Goal: Information Seeking & Learning: Learn about a topic

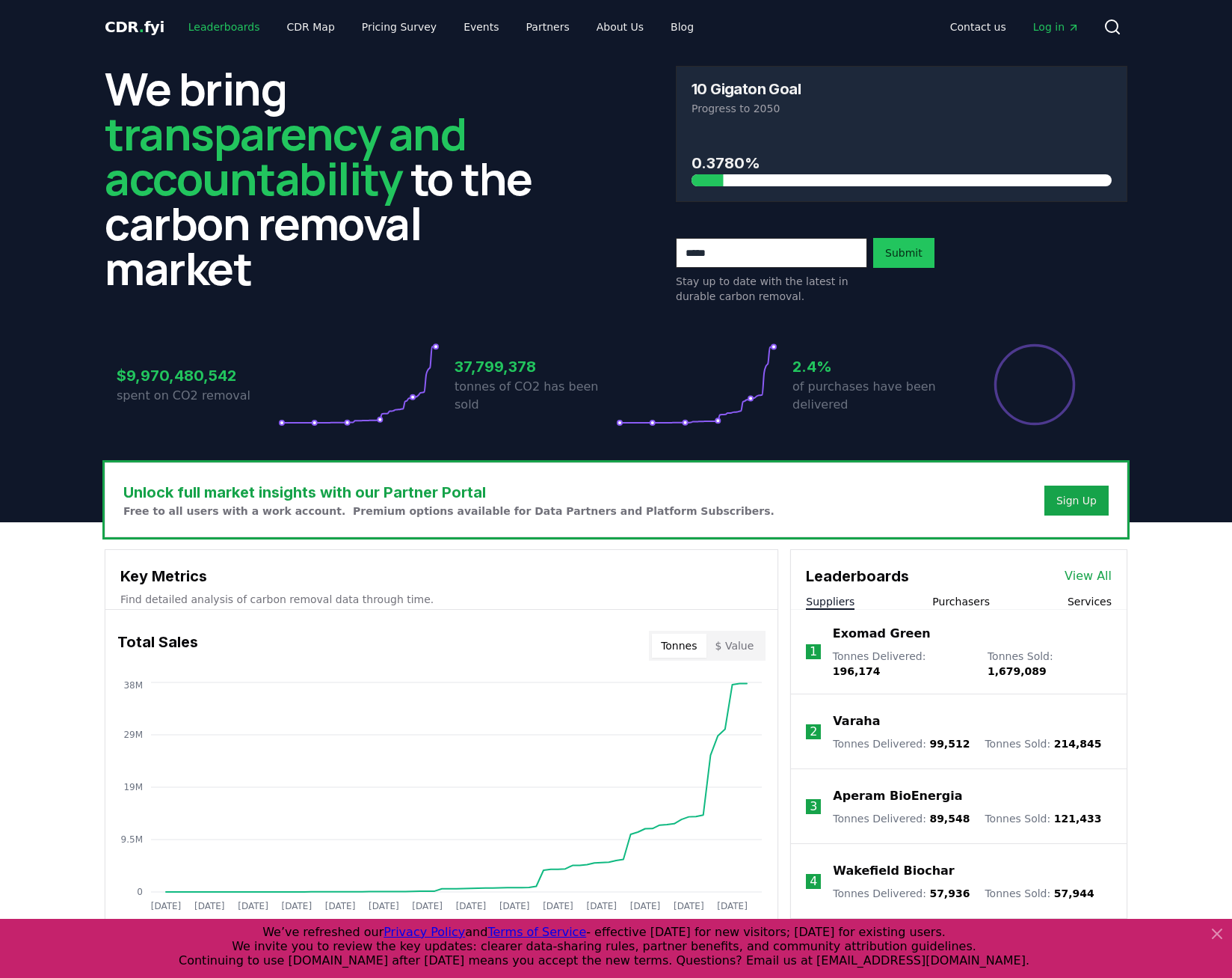
click at [211, 31] on link "Leaderboards" at bounding box center [224, 26] width 96 height 27
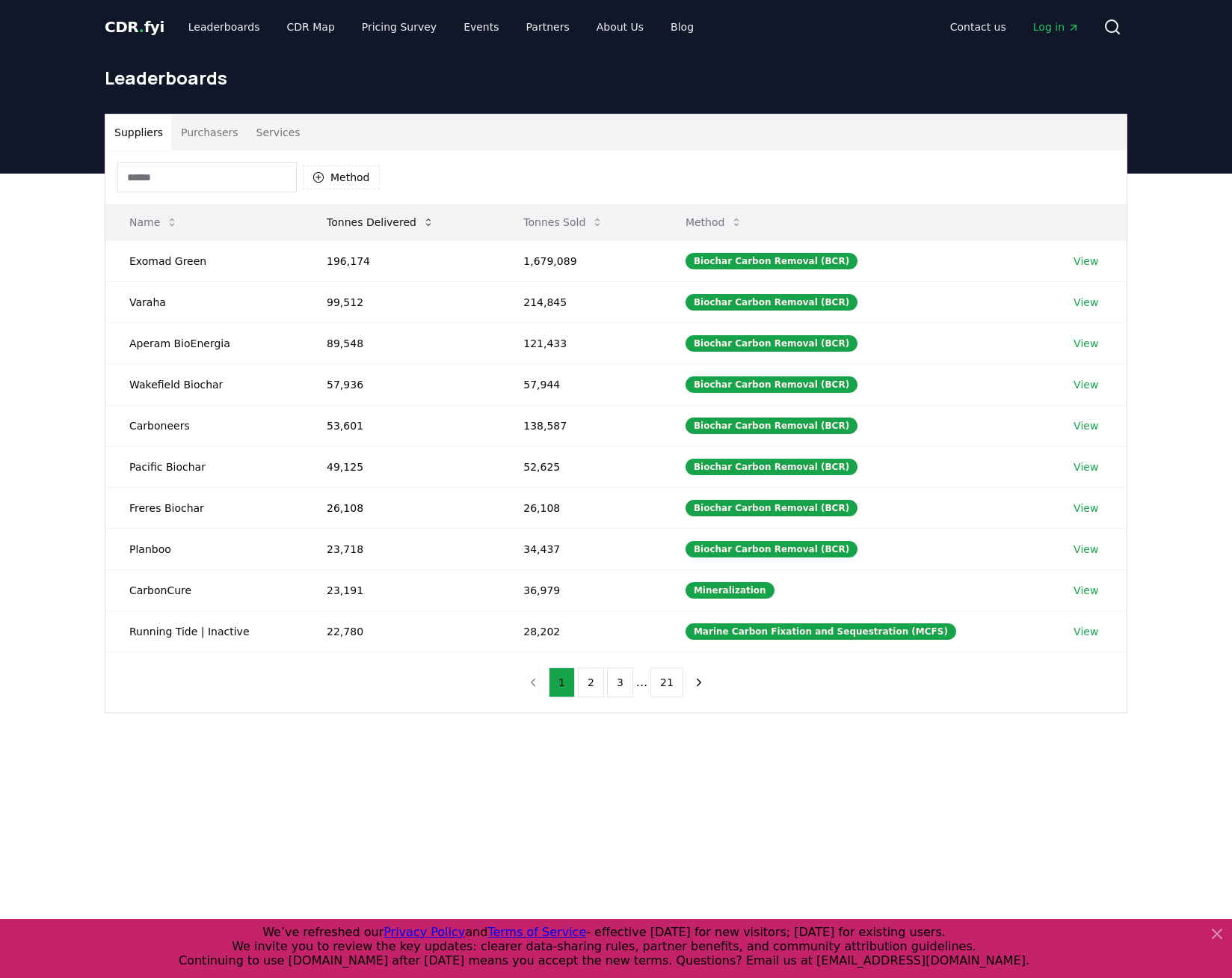
click at [376, 224] on button "Tonnes Delivered" at bounding box center [380, 222] width 132 height 30
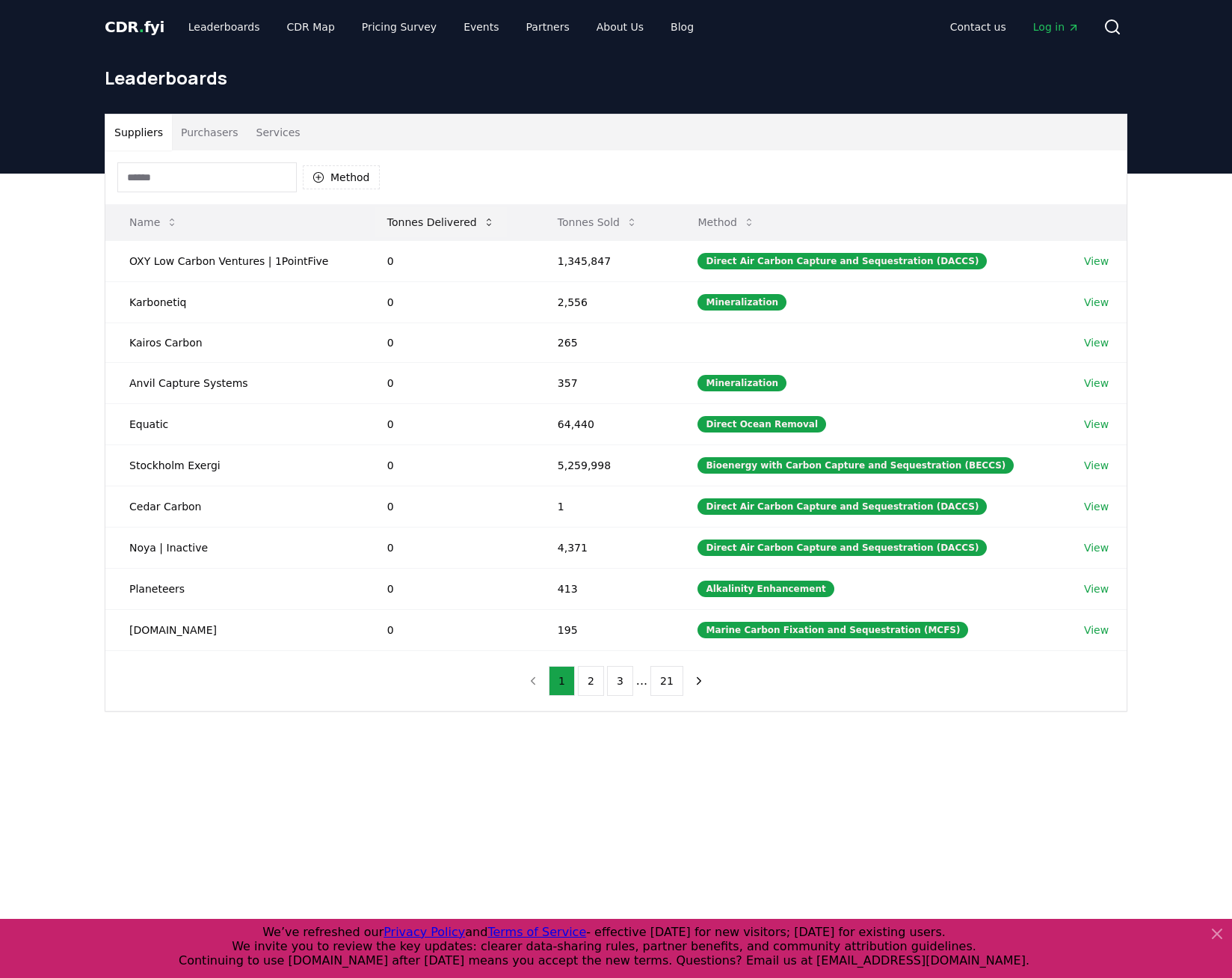
click at [441, 222] on button "Tonnes Delivered" at bounding box center [441, 222] width 132 height 30
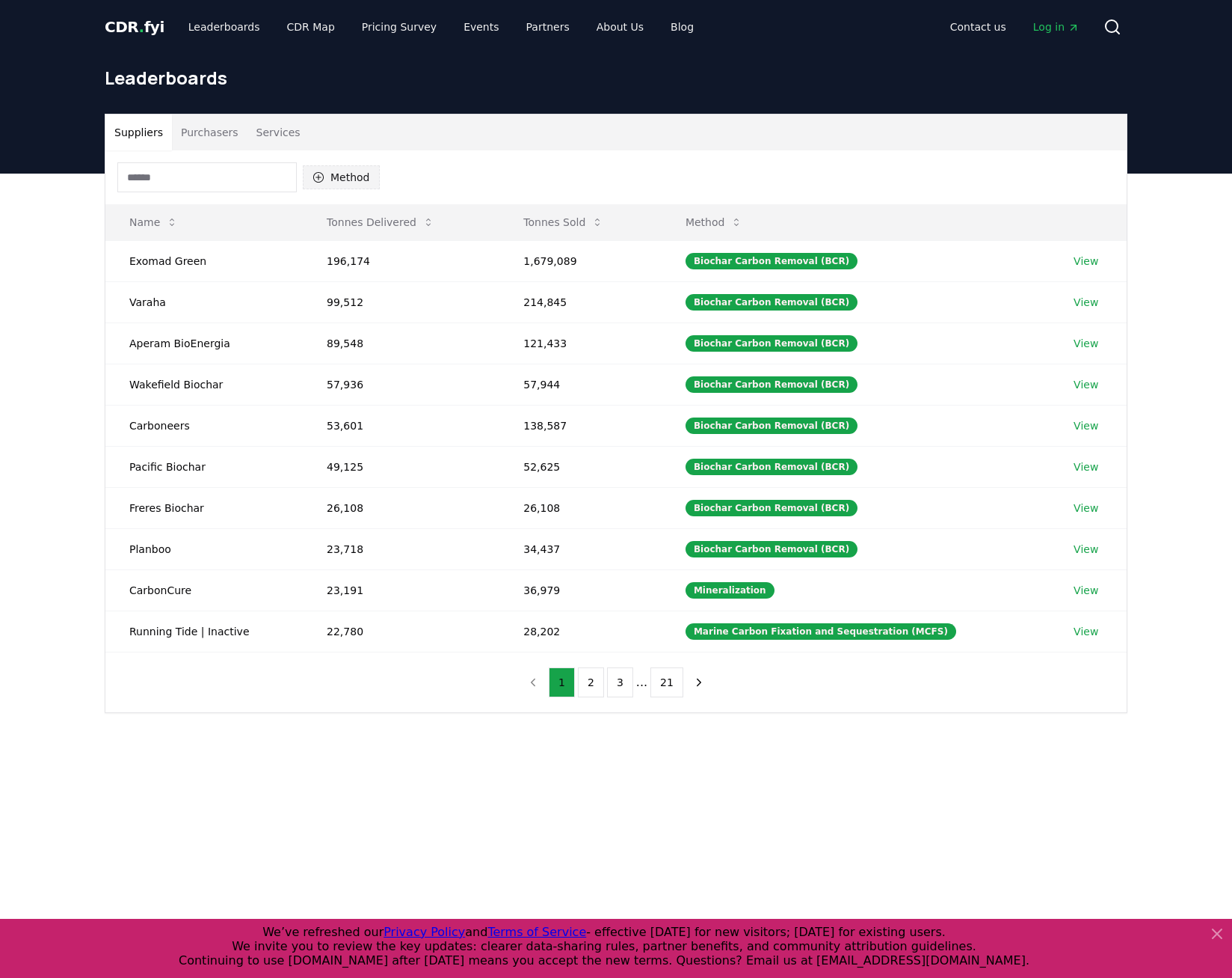
click at [325, 182] on button "Method" at bounding box center [342, 177] width 77 height 24
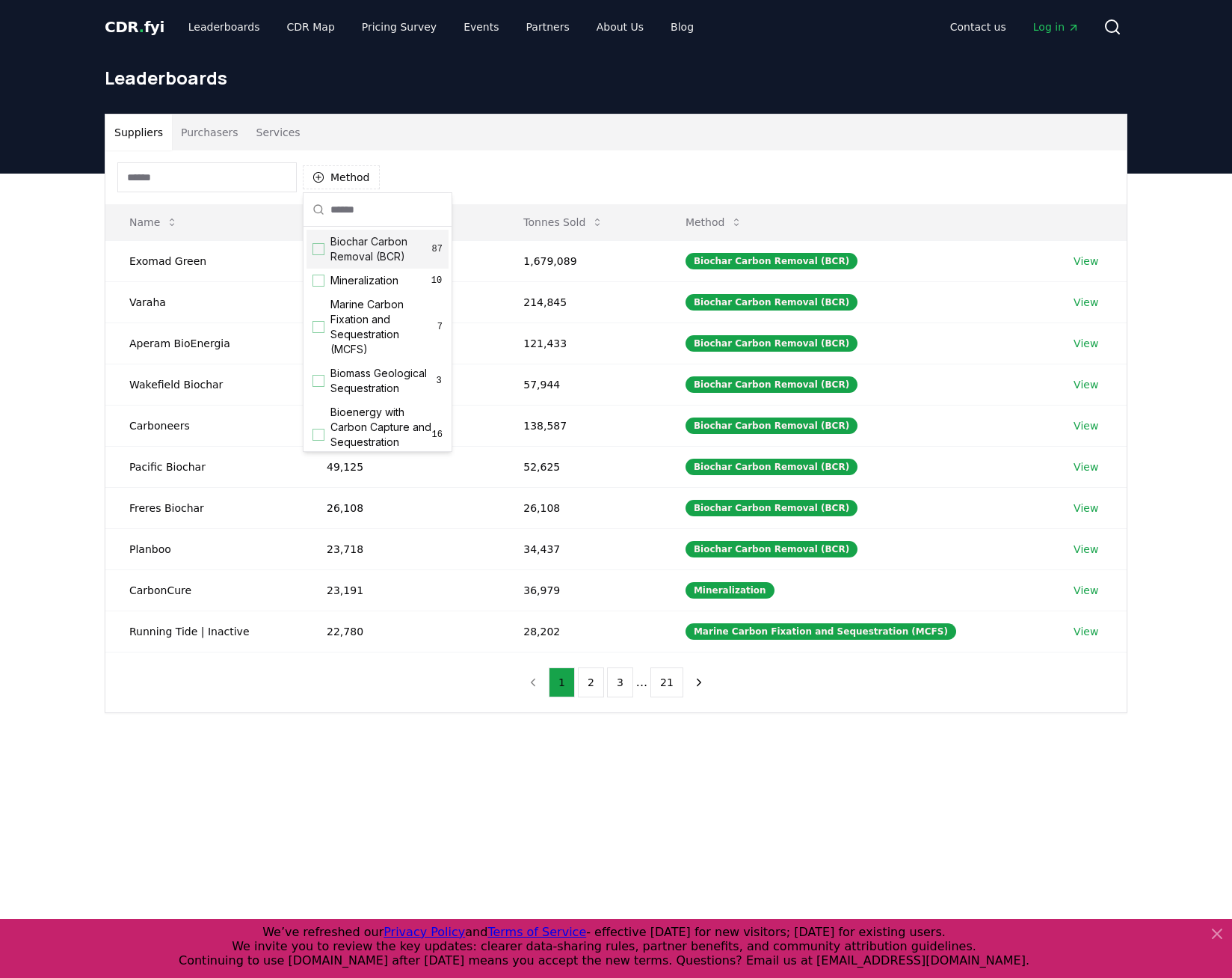
click at [323, 254] on div "Suggestions" at bounding box center [319, 249] width 12 height 12
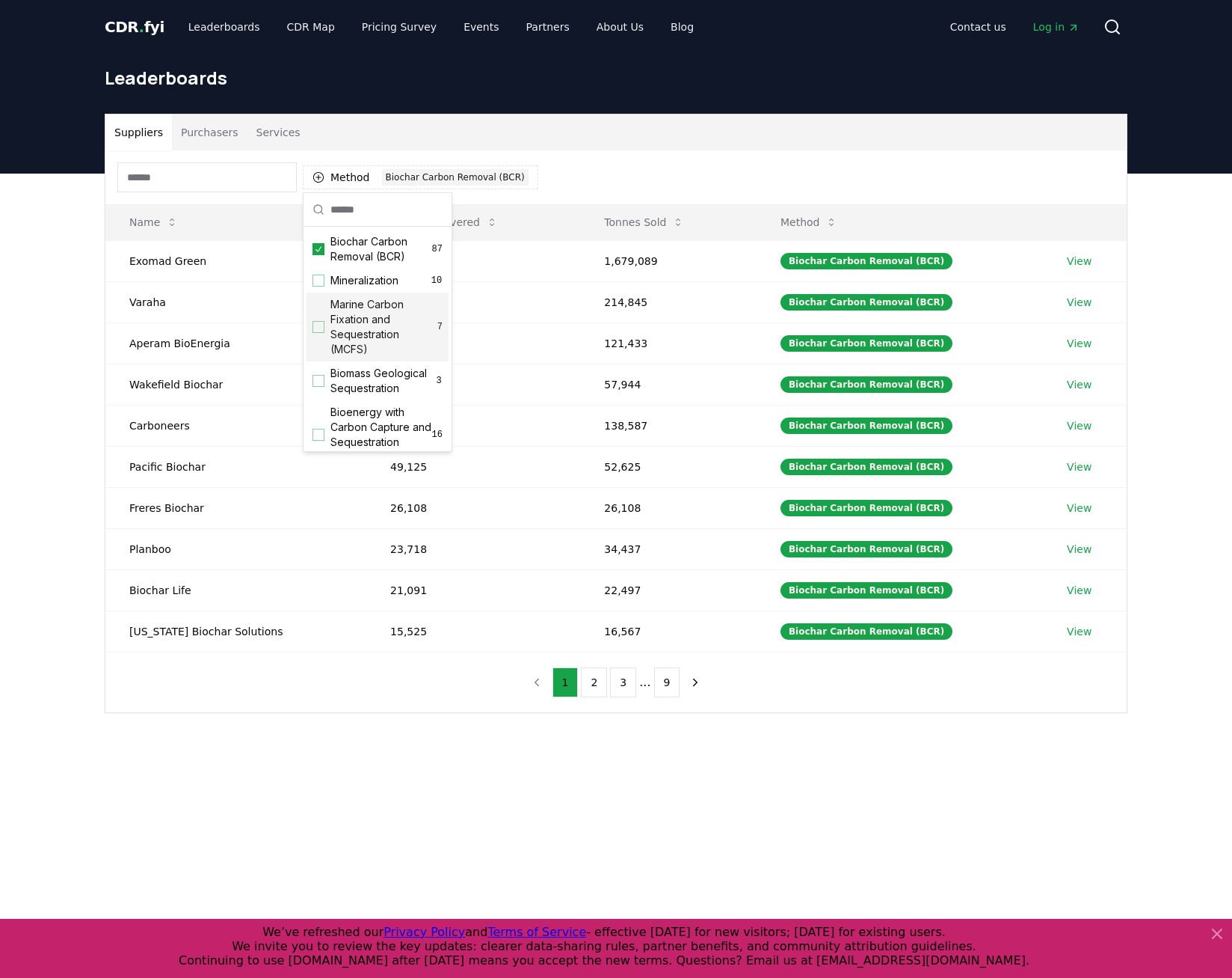
click at [766, 776] on main "Suppliers Purchasers Services Method 1 Biochar Carbon Removal (BCR) Name Tonnes…" at bounding box center [616, 662] width 1232 height 978
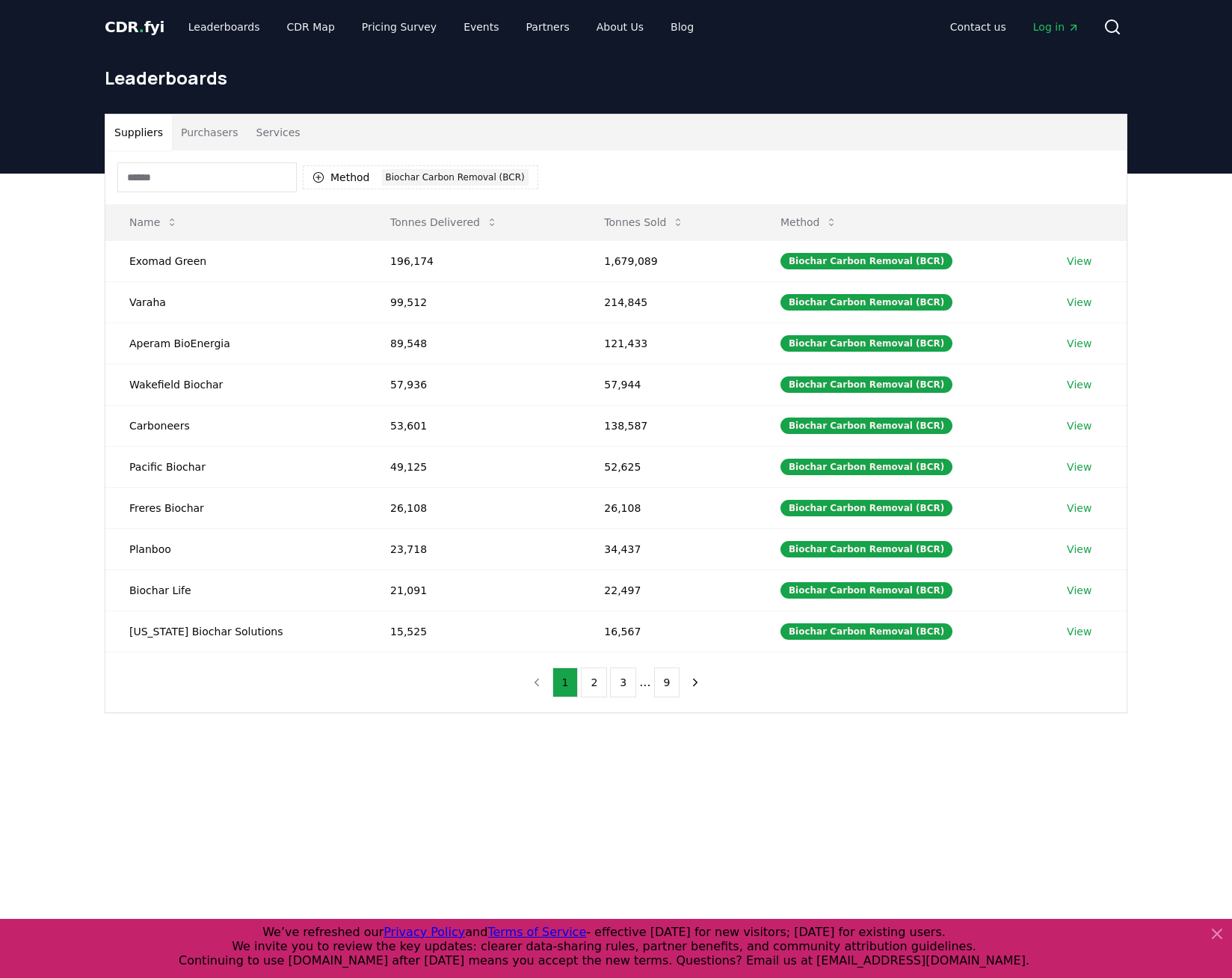
click at [263, 137] on button "Services" at bounding box center [278, 133] width 62 height 36
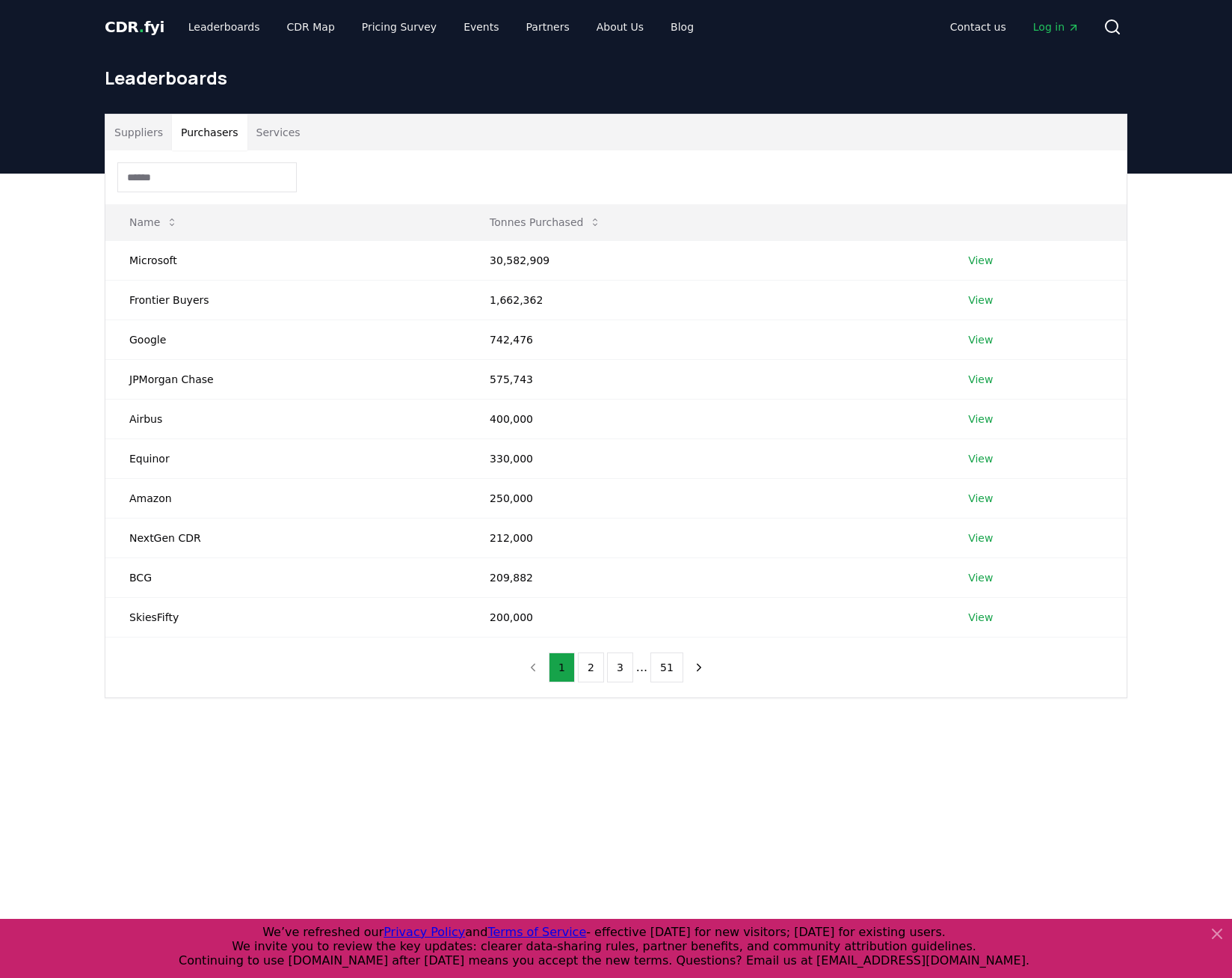
click at [203, 134] on button "Purchasers" at bounding box center [210, 133] width 76 height 36
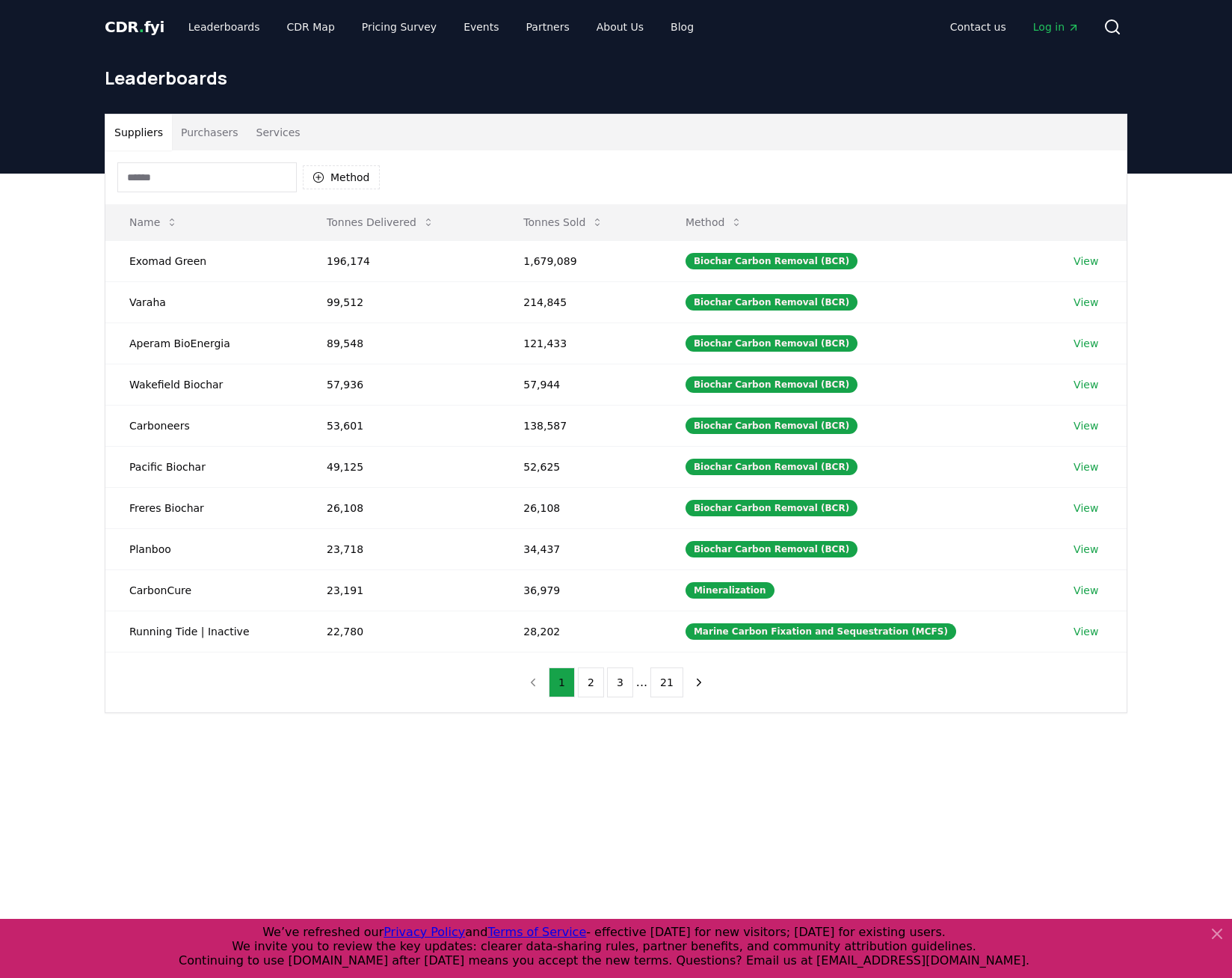
click at [166, 136] on button "Suppliers" at bounding box center [138, 133] width 67 height 36
click at [1055, 27] on span "Log in" at bounding box center [1057, 27] width 46 height 15
click at [1083, 469] on link "View" at bounding box center [1086, 466] width 25 height 15
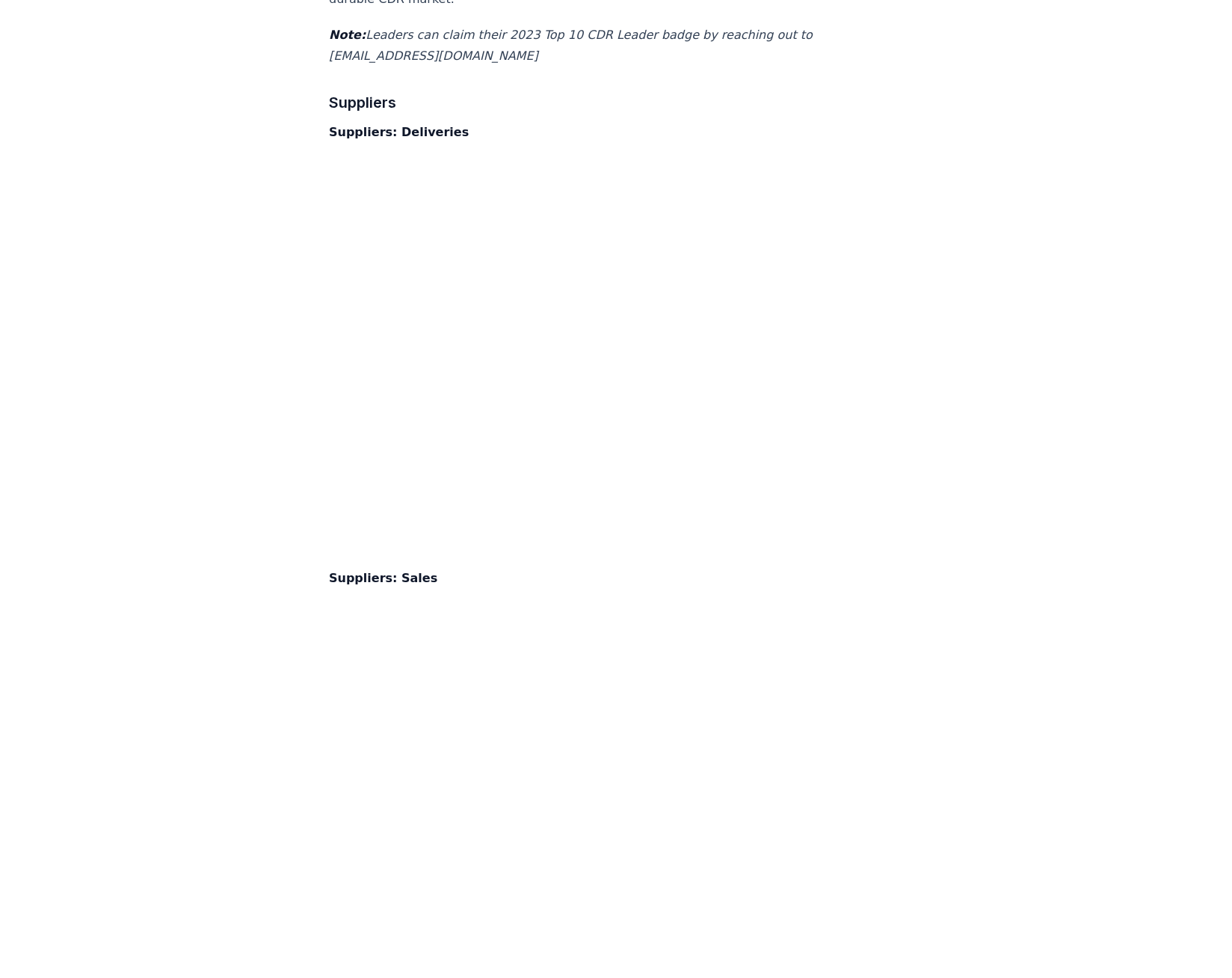
scroll to position [9800, 0]
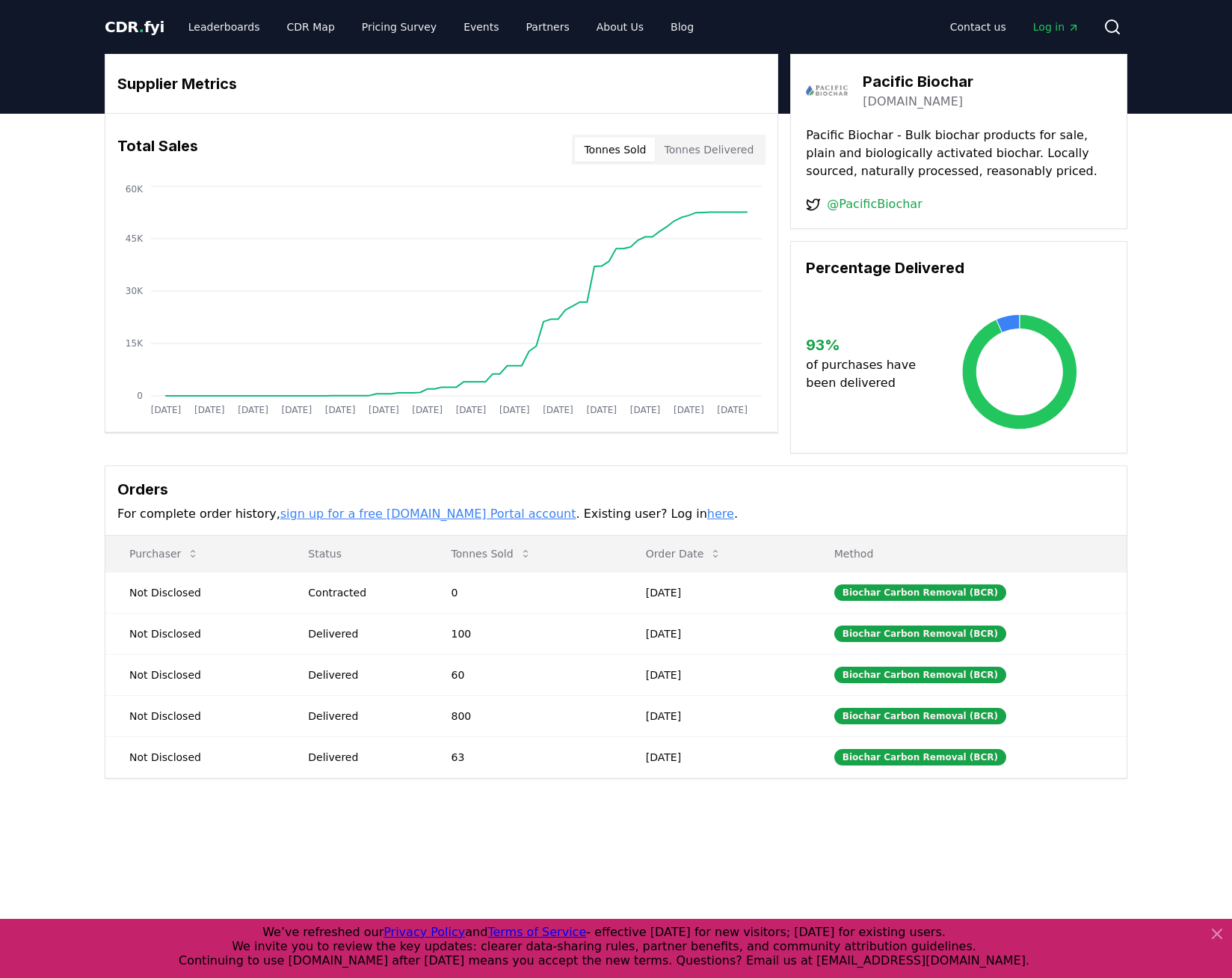
click at [735, 152] on button "Tonnes Delivered" at bounding box center [708, 149] width 108 height 24
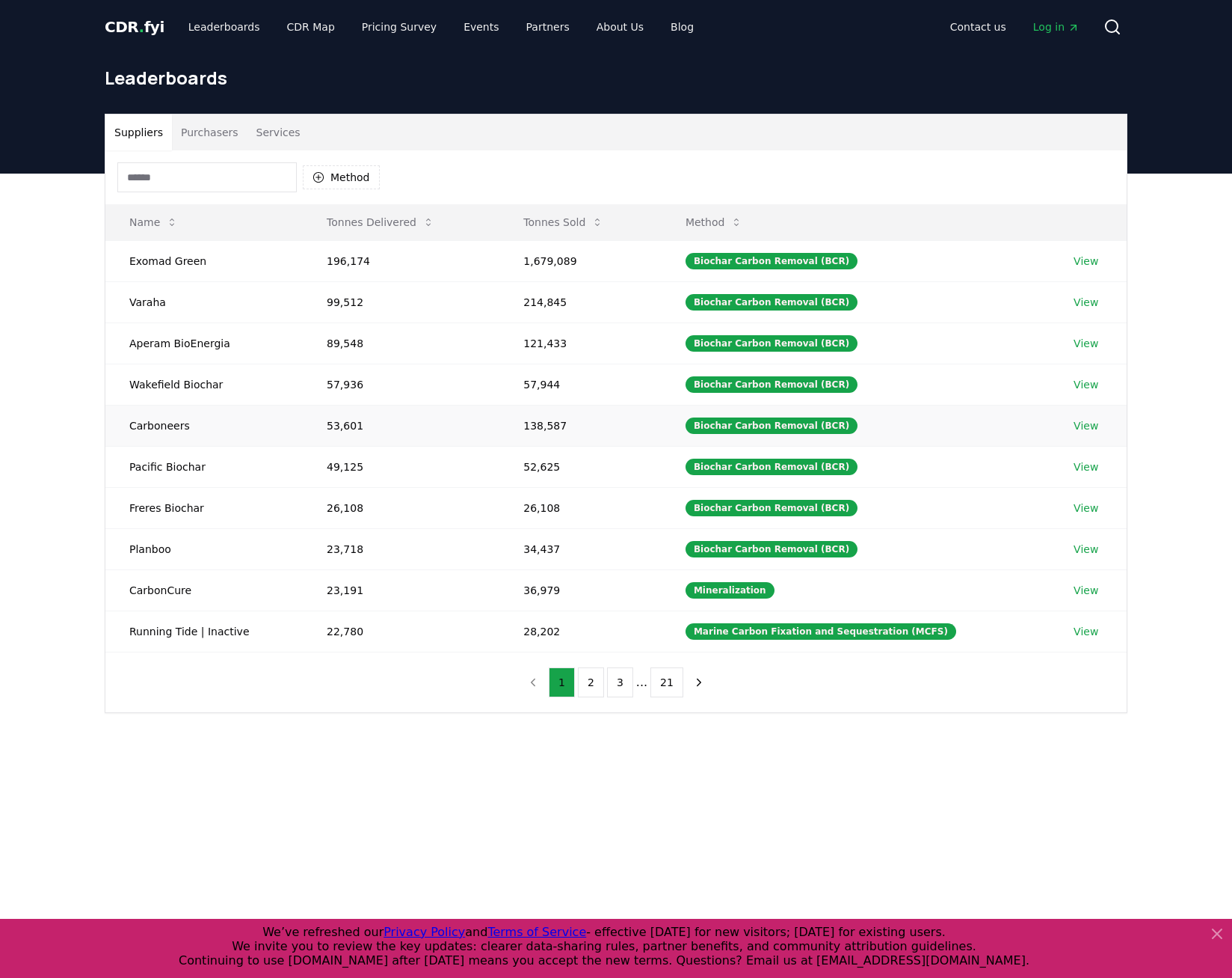
click at [1090, 425] on link "View" at bounding box center [1086, 426] width 25 height 15
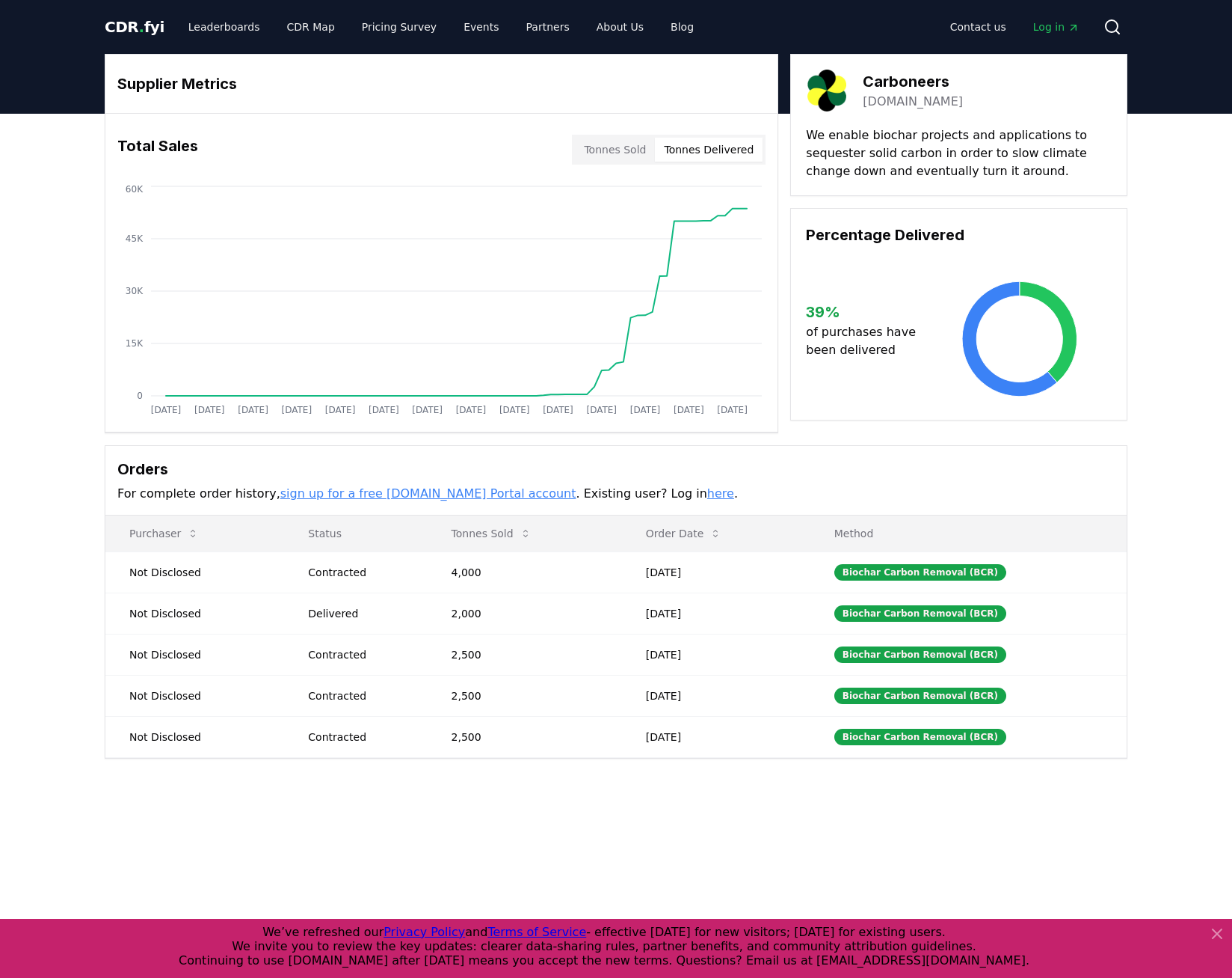
click at [733, 153] on button "Tonnes Delivered" at bounding box center [708, 149] width 108 height 24
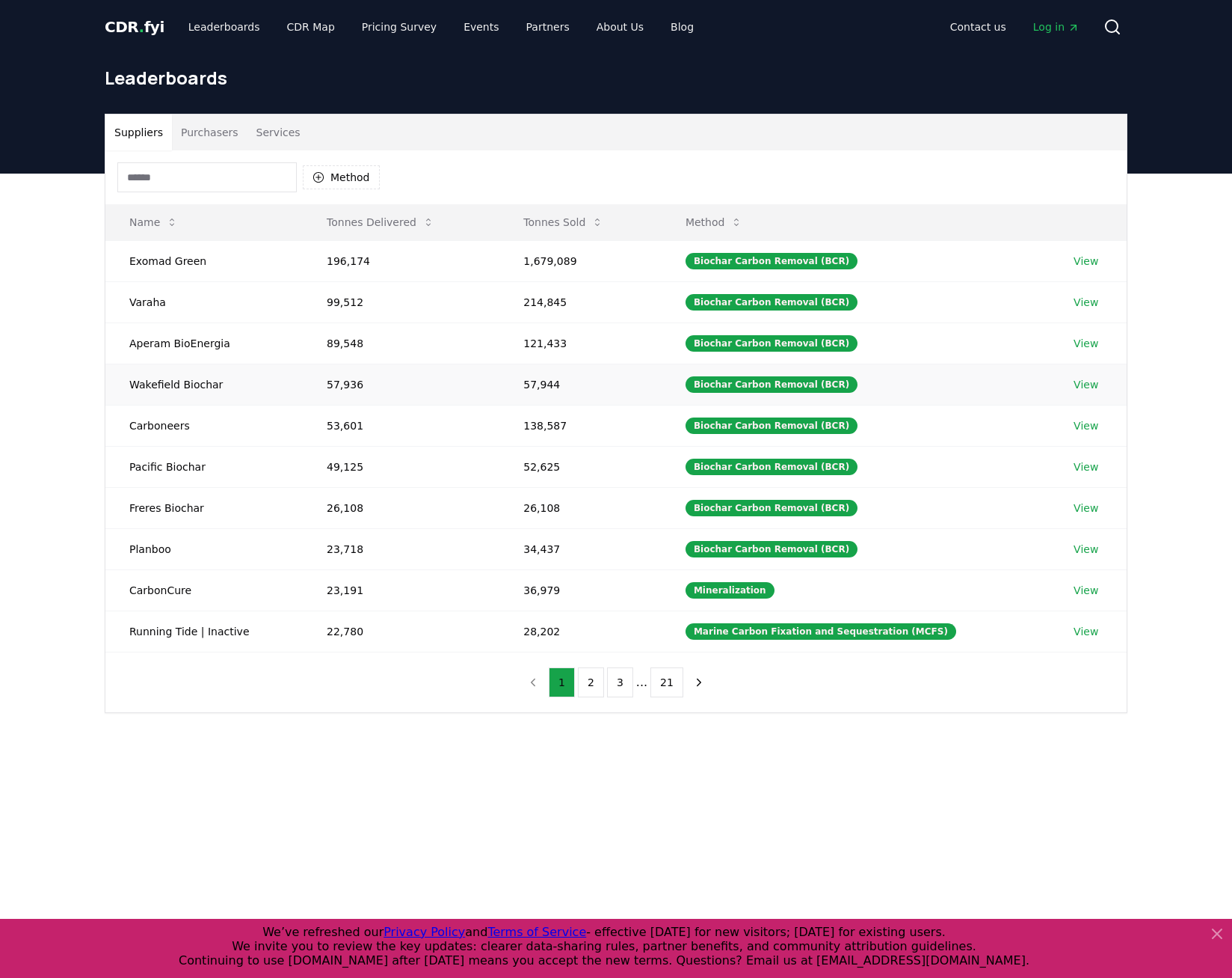
click at [1084, 391] on link "View" at bounding box center [1086, 385] width 25 height 15
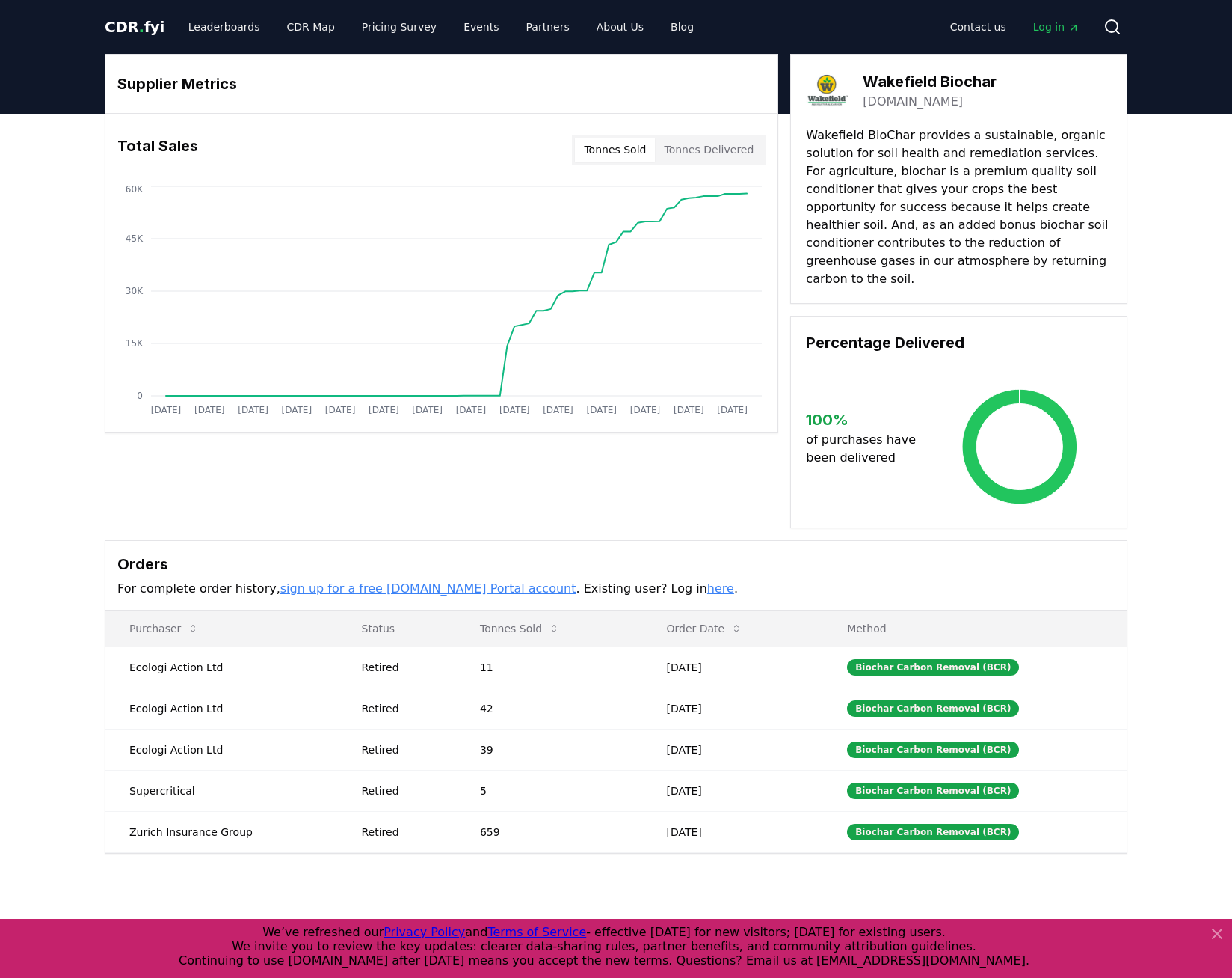
click at [730, 147] on button "Tonnes Delivered" at bounding box center [708, 149] width 108 height 24
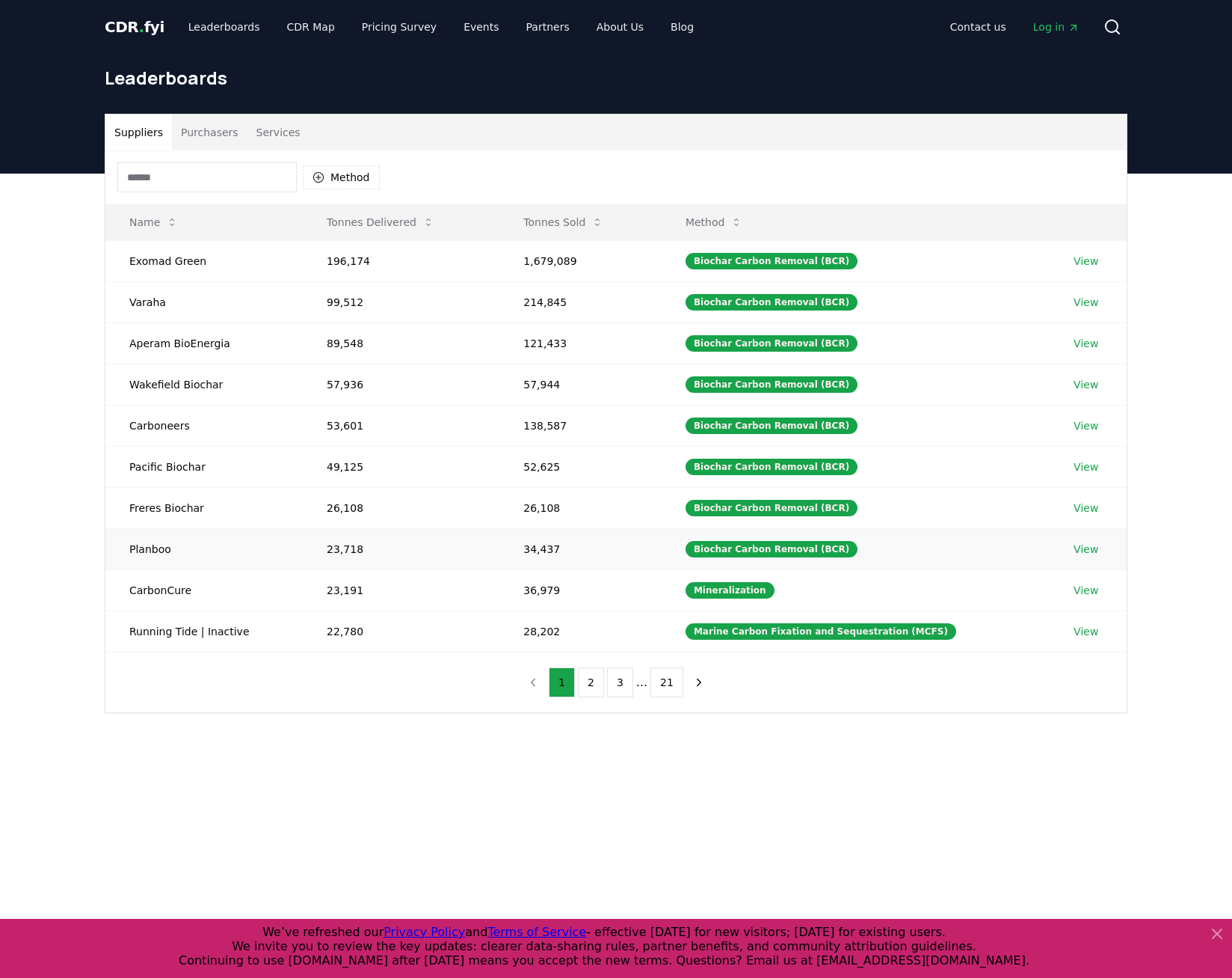
click at [1086, 550] on link "View" at bounding box center [1086, 549] width 25 height 15
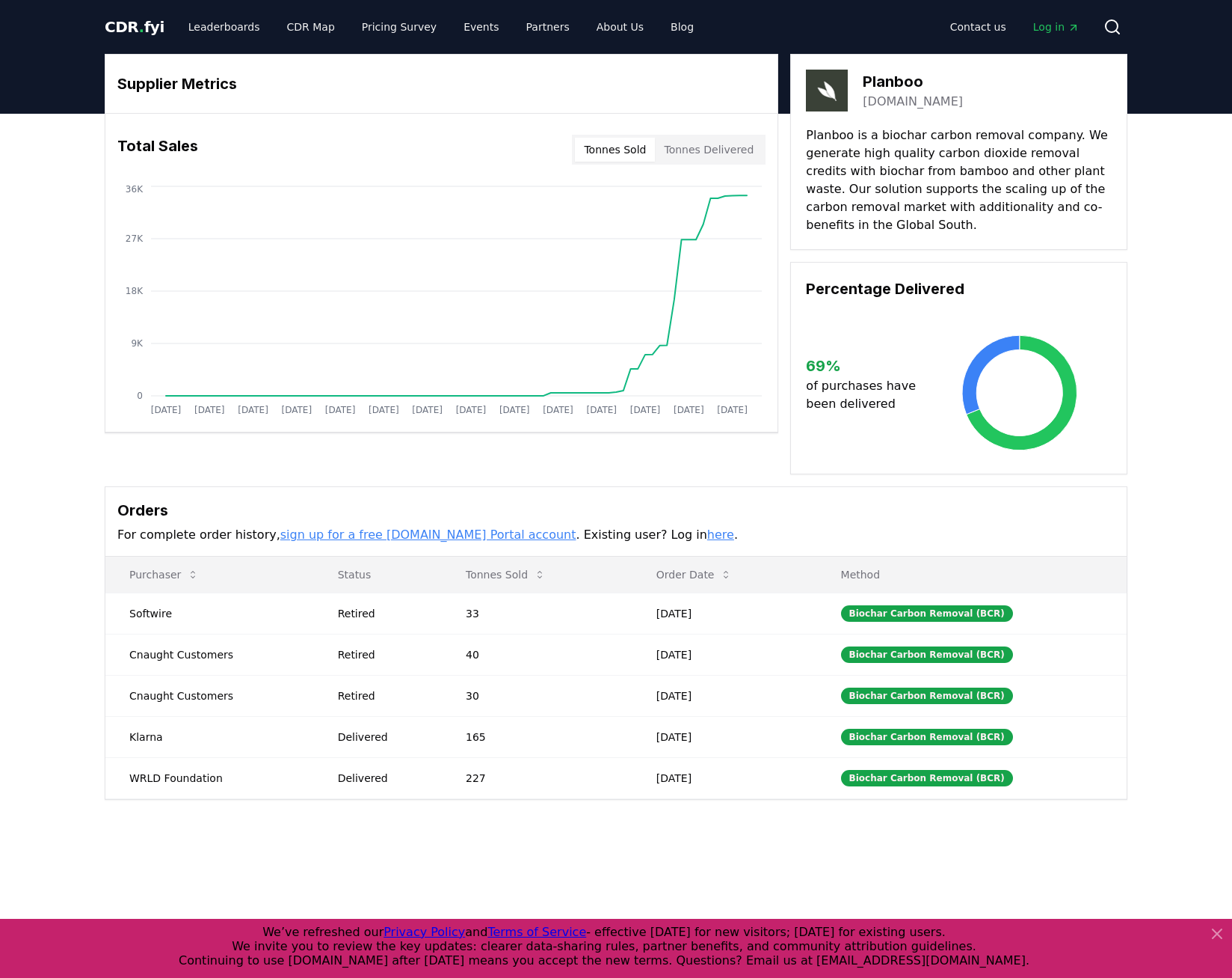
click at [686, 145] on button "Tonnes Delivered" at bounding box center [708, 149] width 108 height 24
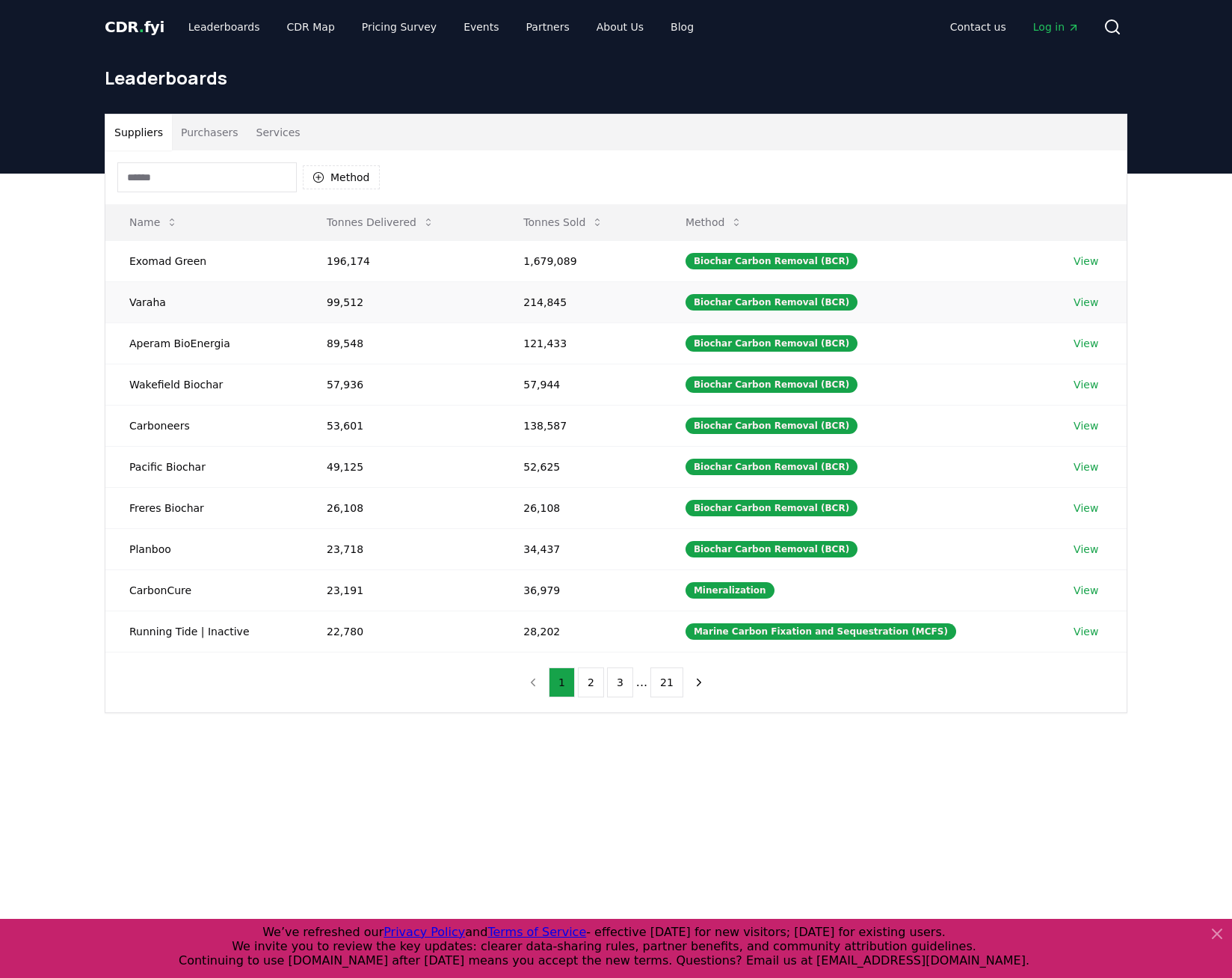
click at [1085, 303] on link "View" at bounding box center [1086, 302] width 25 height 15
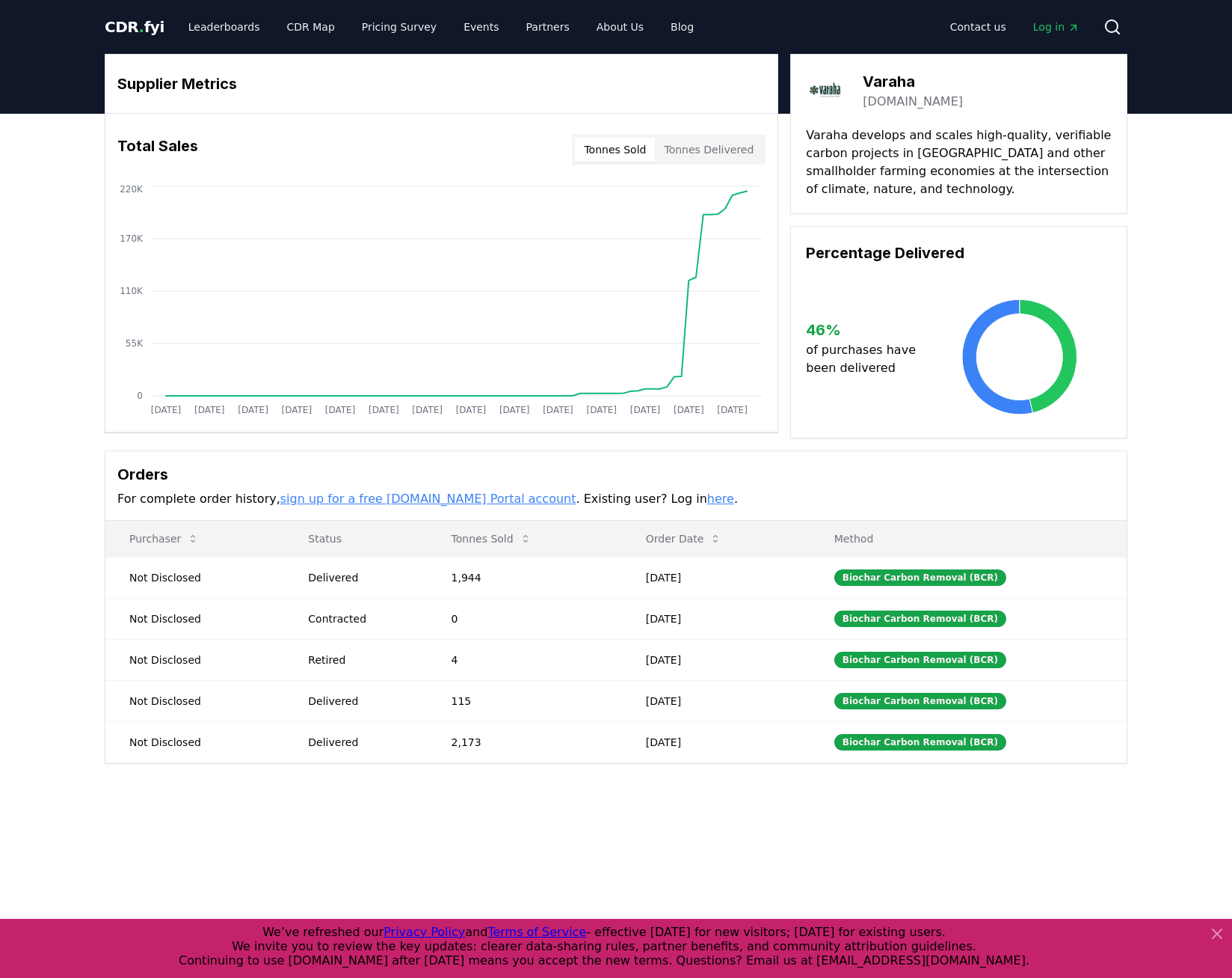
click at [718, 151] on button "Tonnes Delivered" at bounding box center [708, 149] width 108 height 24
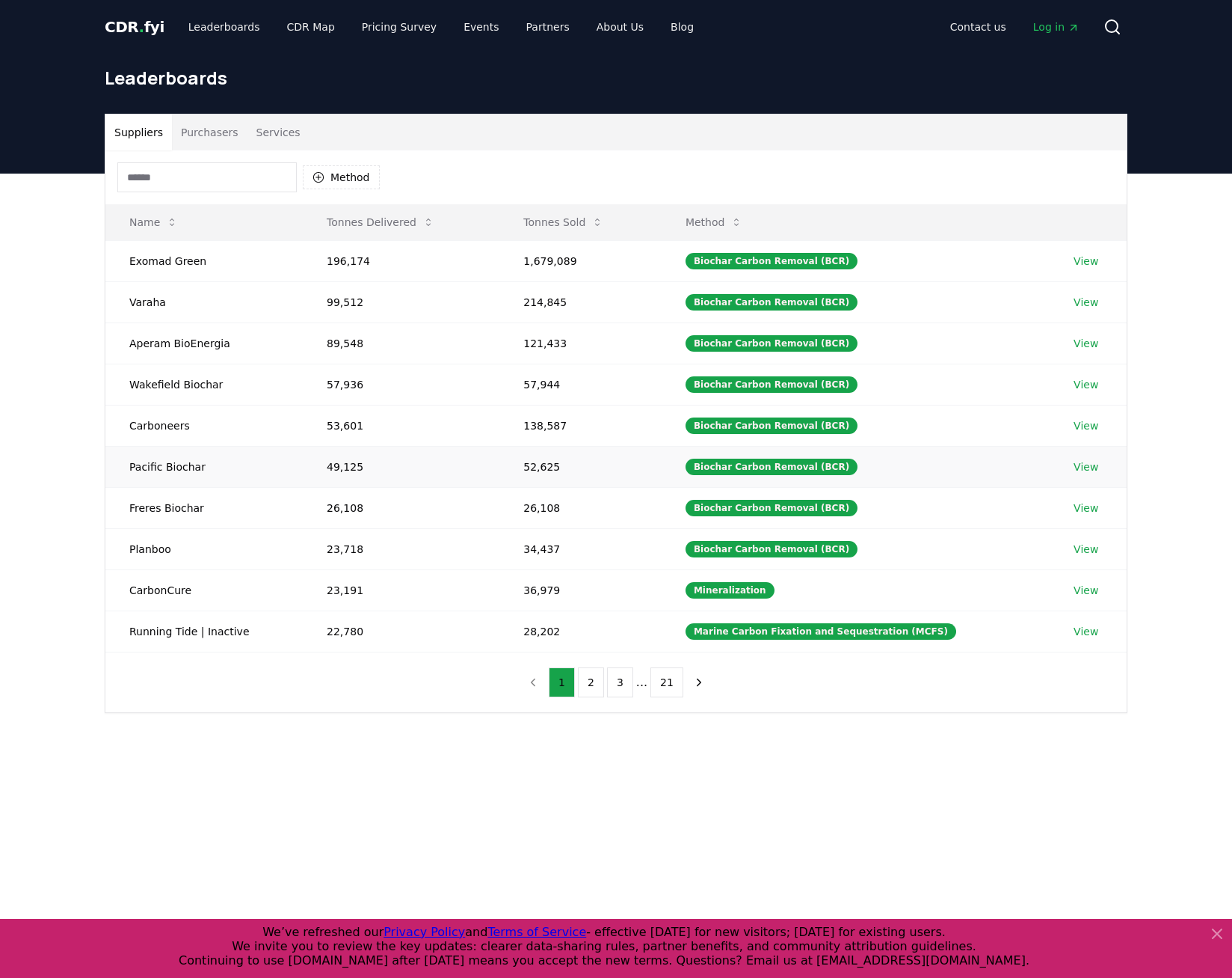
click at [1085, 467] on link "View" at bounding box center [1086, 466] width 25 height 15
click at [1092, 509] on link "View" at bounding box center [1086, 508] width 25 height 15
